Goal: Information Seeking & Learning: Learn about a topic

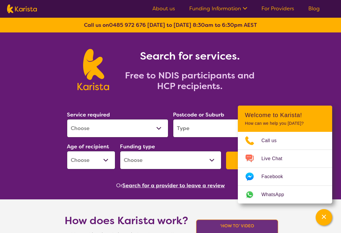
click at [276, 6] on link "For Providers" at bounding box center [277, 8] width 33 height 7
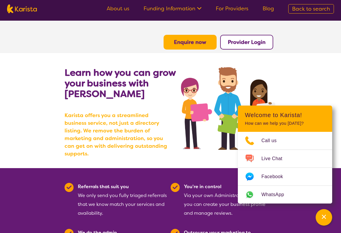
click at [198, 7] on icon at bounding box center [198, 8] width 6 height 6
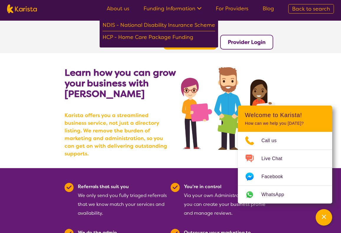
click at [125, 9] on link "About us" at bounding box center [118, 8] width 23 height 7
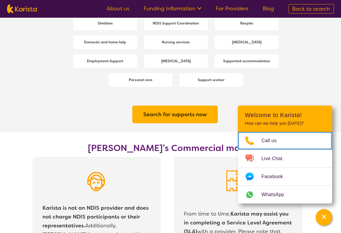
scroll to position [897, 0]
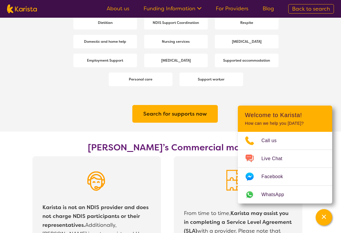
click at [181, 60] on b "[MEDICAL_DATA]" at bounding box center [175, 60] width 29 height 5
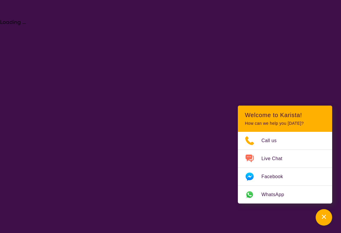
select select "[MEDICAL_DATA]"
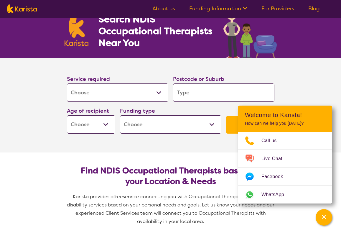
scroll to position [54, 0]
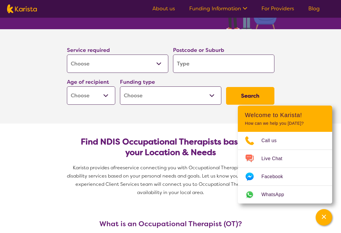
click at [208, 63] on input "search" at bounding box center [223, 63] width 101 height 18
type input "4"
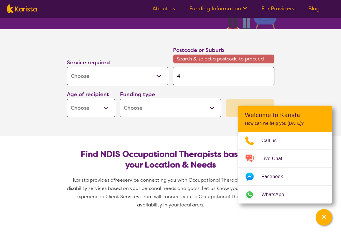
type input "41"
type input "415"
type input "4152"
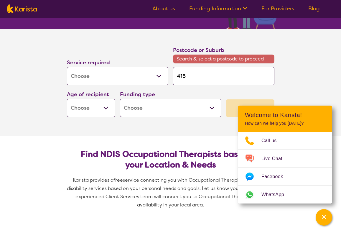
type input "4152"
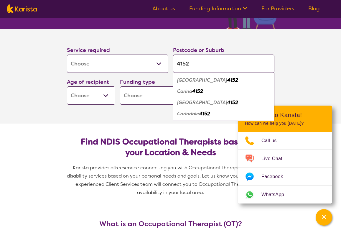
type input "4152"
click at [200, 114] on span "Carindale 4152" at bounding box center [193, 113] width 33 height 6
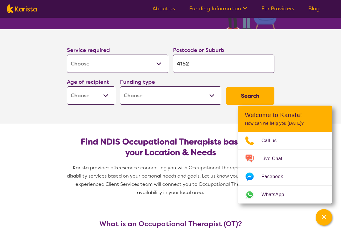
select select "AD"
select select "NDIS"
click at [260, 95] on button "Search" at bounding box center [250, 96] width 48 height 18
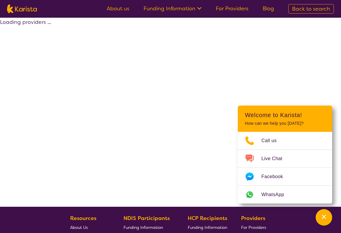
select select "by_score"
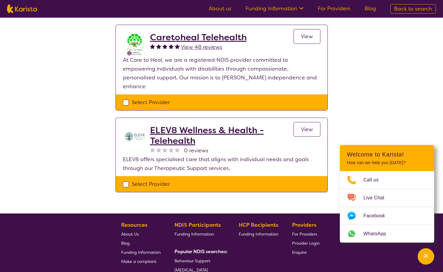
scroll to position [233, 0]
